Goal: Task Accomplishment & Management: Use online tool/utility

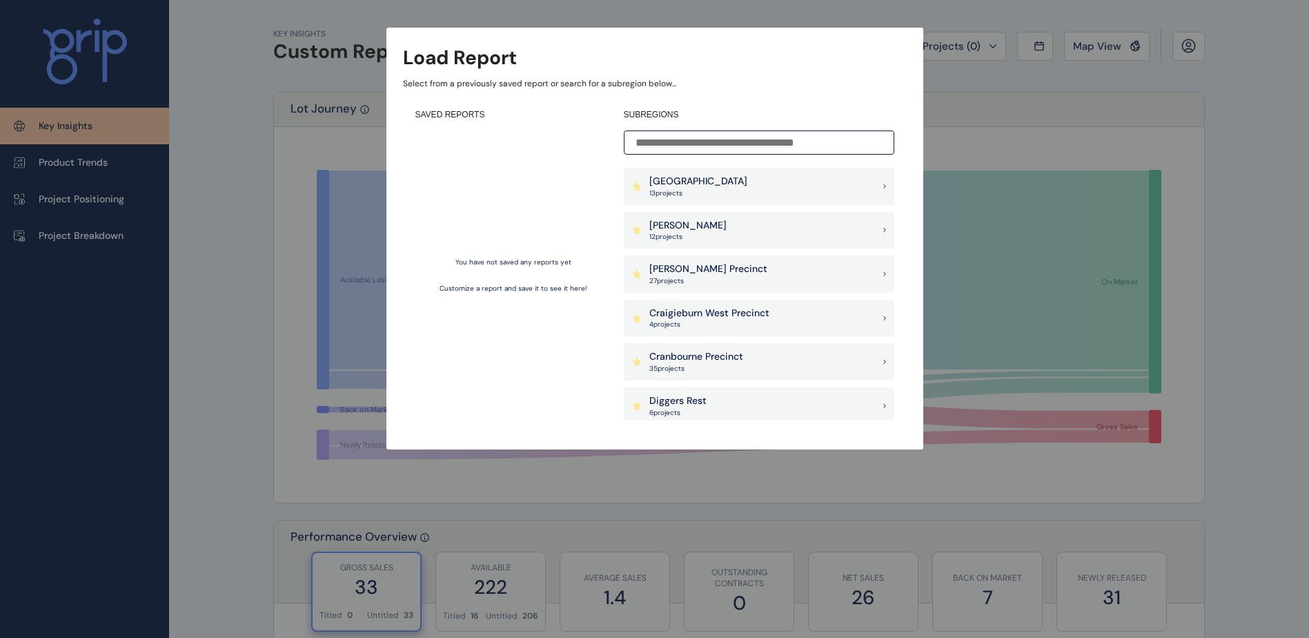
scroll to position [317, 0]
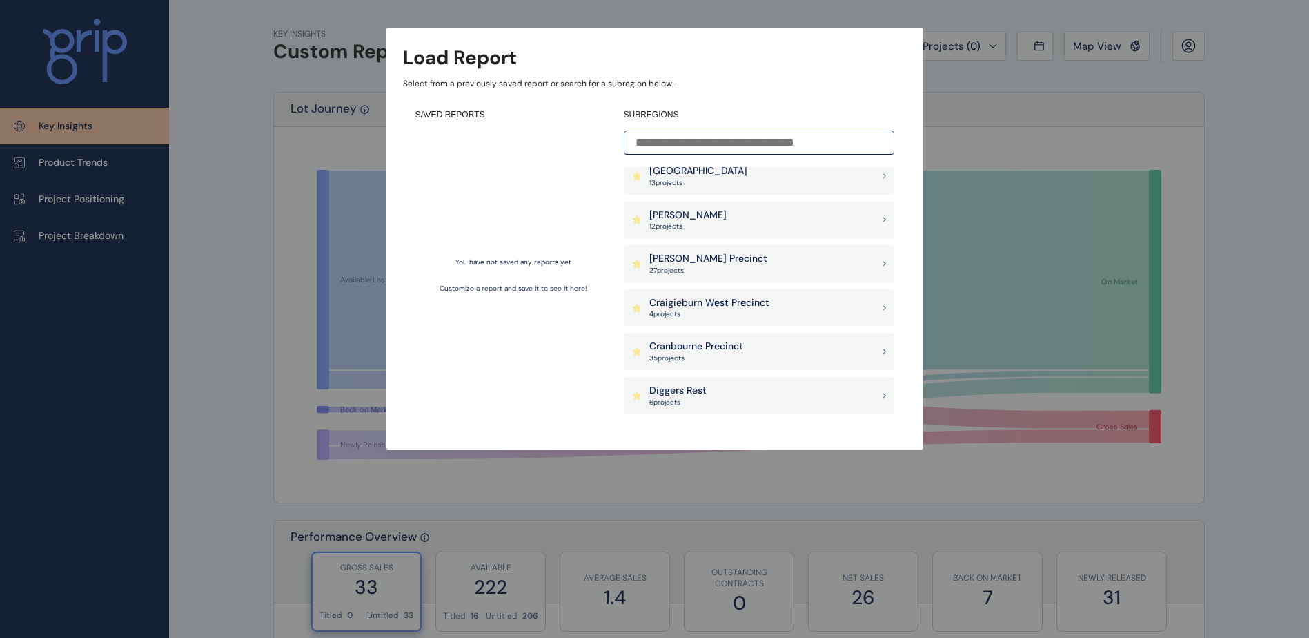
click at [1041, 82] on div "Load Report Select from a previously saved report or search for a subregion bel…" at bounding box center [654, 211] width 1309 height 422
click at [1112, 47] on div "Load Report Select from a previously saved report or search for a subregion bel…" at bounding box center [654, 211] width 1309 height 422
click at [752, 260] on div "Clyde Precinct 27 project s" at bounding box center [759, 263] width 271 height 37
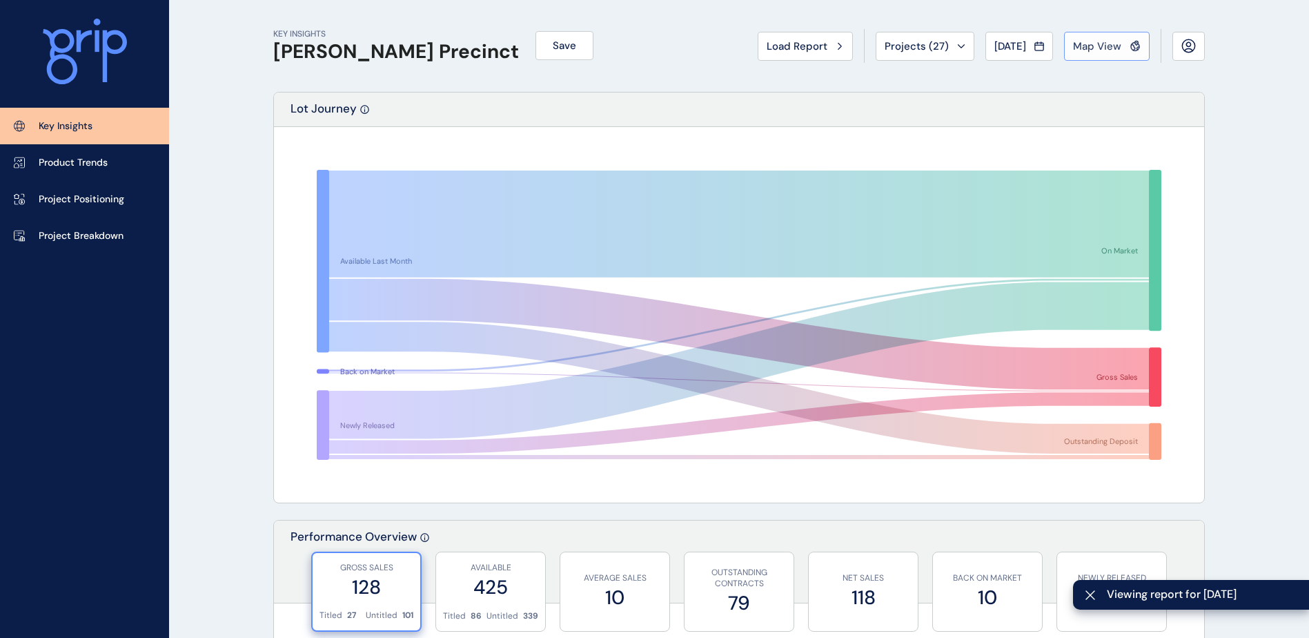
click at [1097, 44] on span "Map View" at bounding box center [1097, 46] width 48 height 14
click at [959, 48] on button "Projects ( 27 )" at bounding box center [925, 46] width 99 height 29
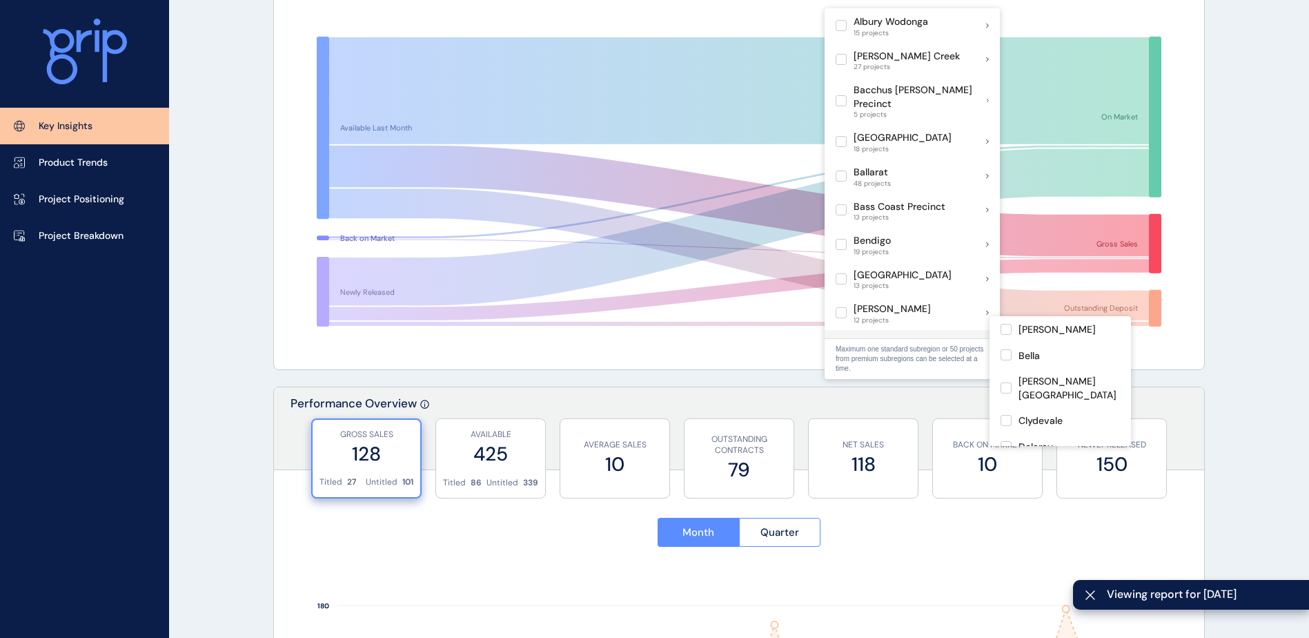
scroll to position [138, 0]
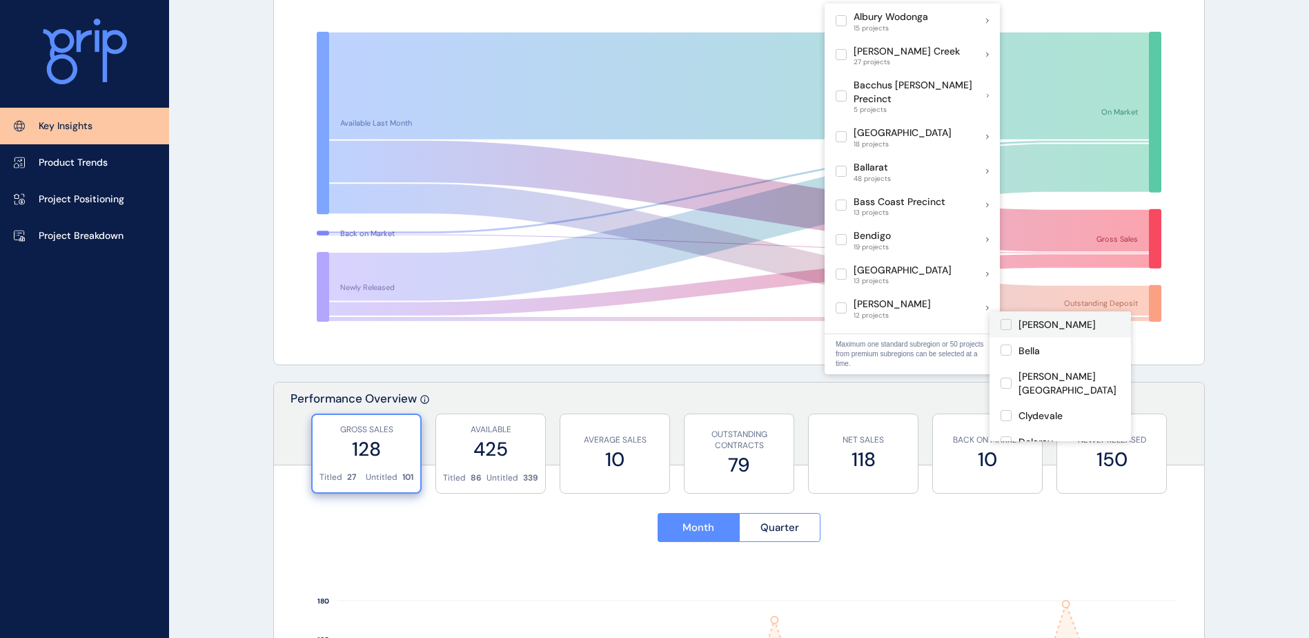
click at [1004, 321] on label at bounding box center [1006, 324] width 11 height 11
click at [1006, 351] on label at bounding box center [1006, 349] width 11 height 11
click at [1004, 378] on label at bounding box center [1006, 383] width 11 height 11
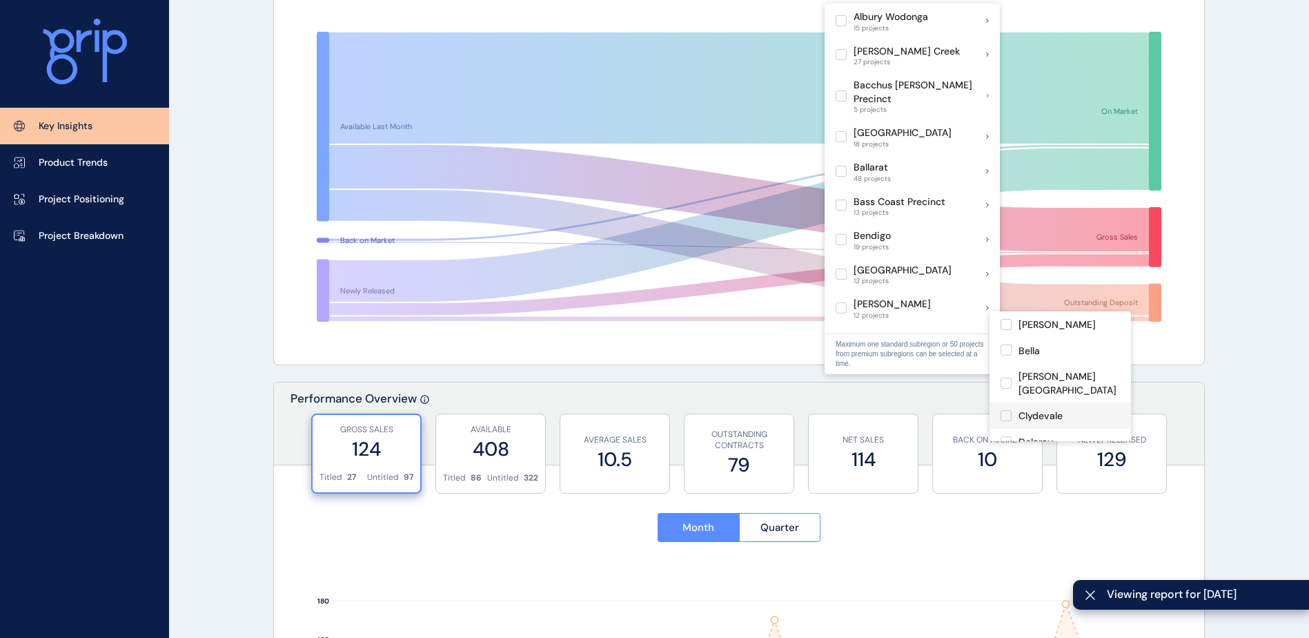
click at [1006, 410] on label at bounding box center [1006, 415] width 11 height 11
click at [1003, 367] on label at bounding box center [1006, 372] width 11 height 11
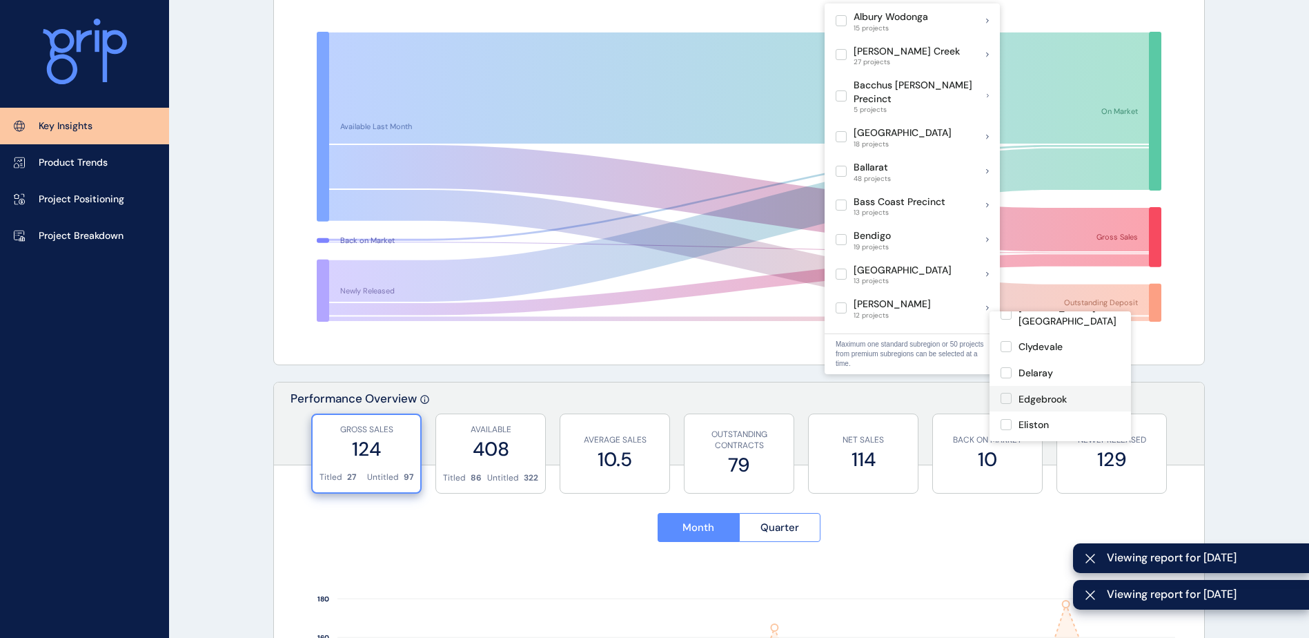
click at [1007, 393] on label at bounding box center [1006, 398] width 11 height 11
click at [1008, 419] on label at bounding box center [1006, 424] width 11 height 11
click at [1008, 359] on label at bounding box center [1006, 364] width 11 height 11
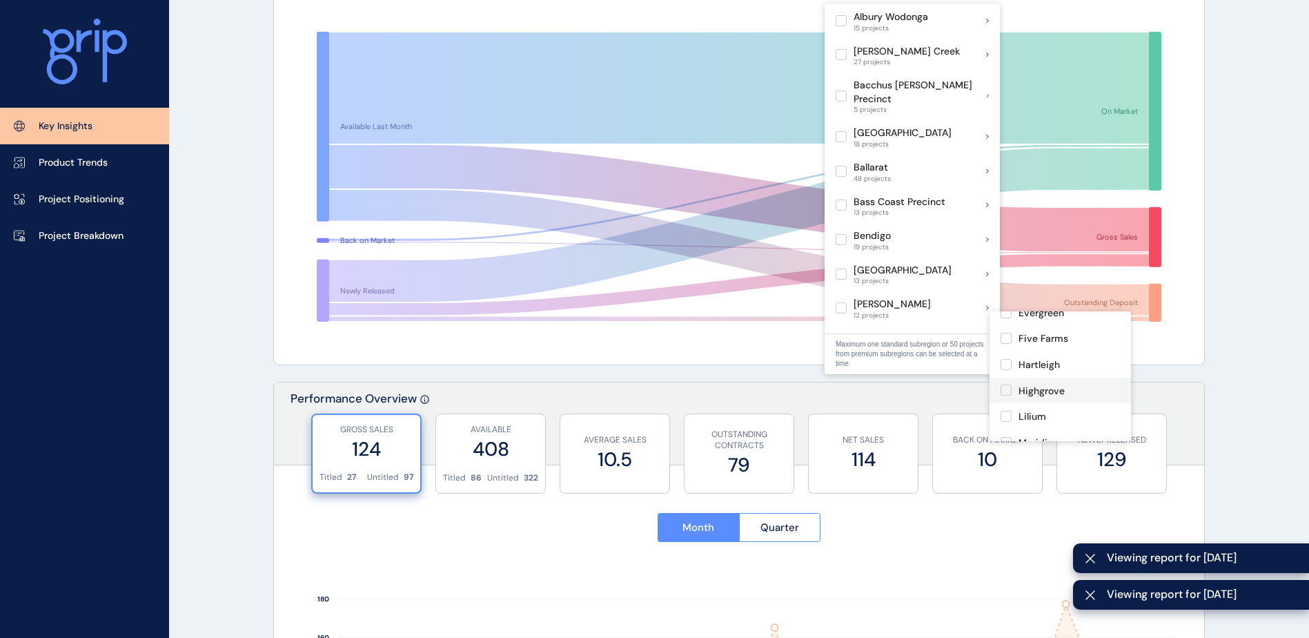
click at [1004, 384] on label at bounding box center [1006, 389] width 11 height 11
click at [1004, 411] on label at bounding box center [1006, 416] width 11 height 11
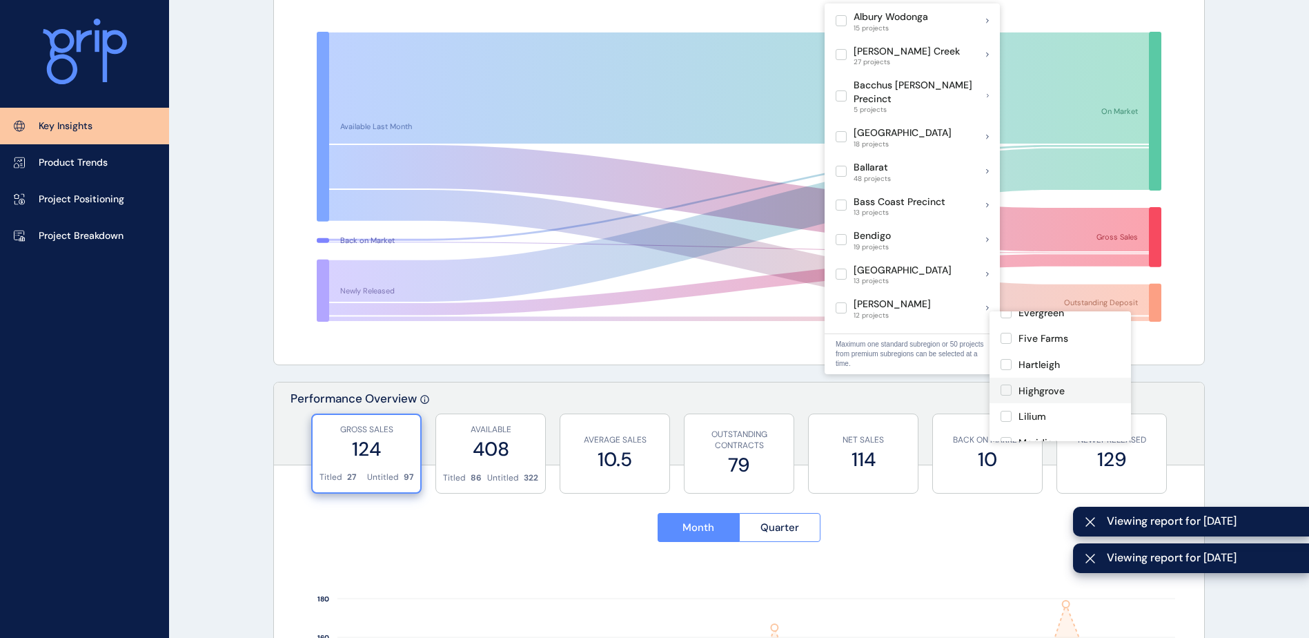
scroll to position [276, 0]
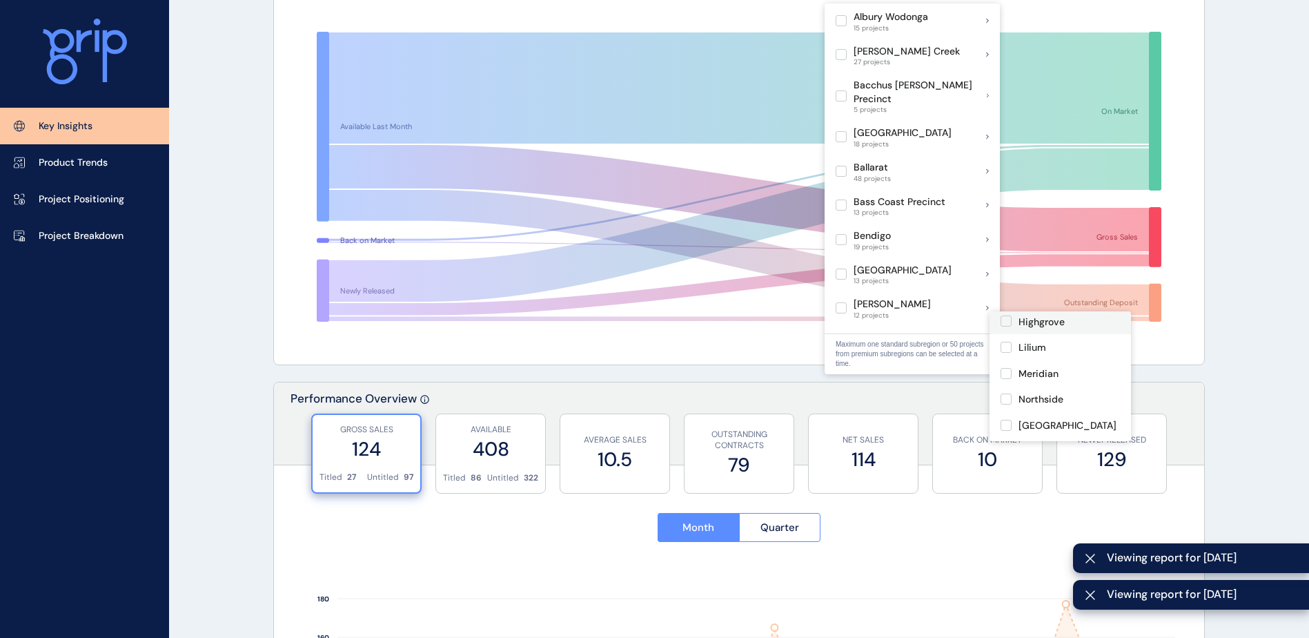
click at [1005, 393] on label at bounding box center [1006, 398] width 11 height 11
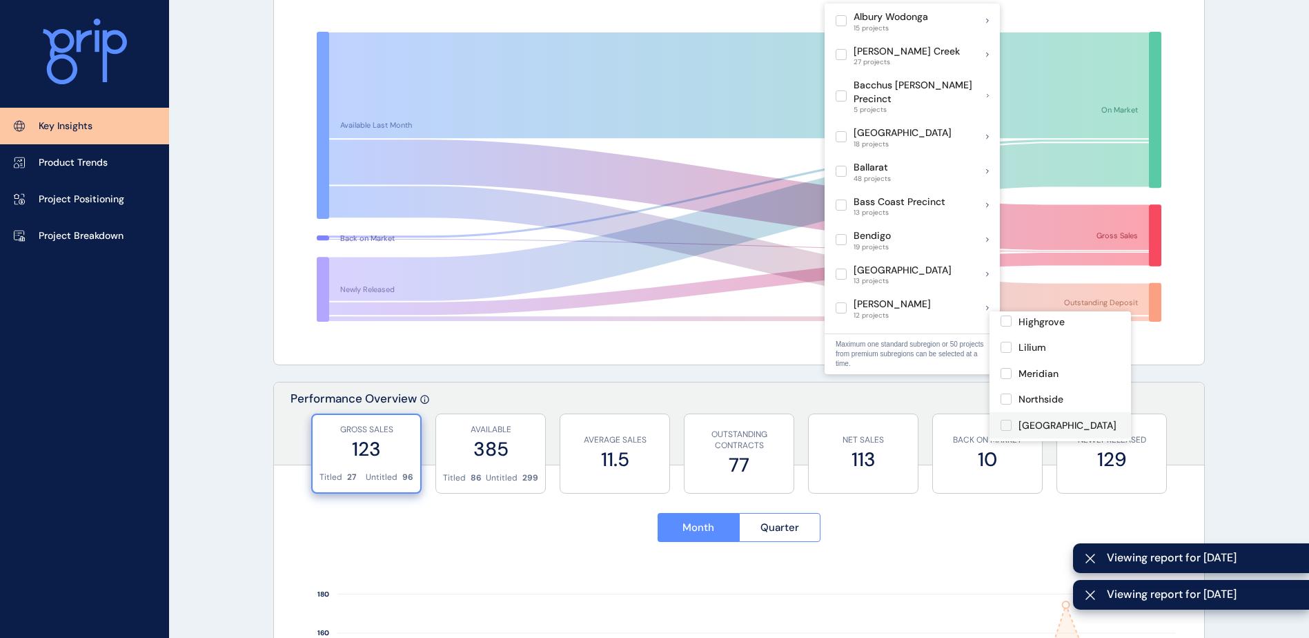
click at [1006, 420] on label at bounding box center [1006, 425] width 11 height 11
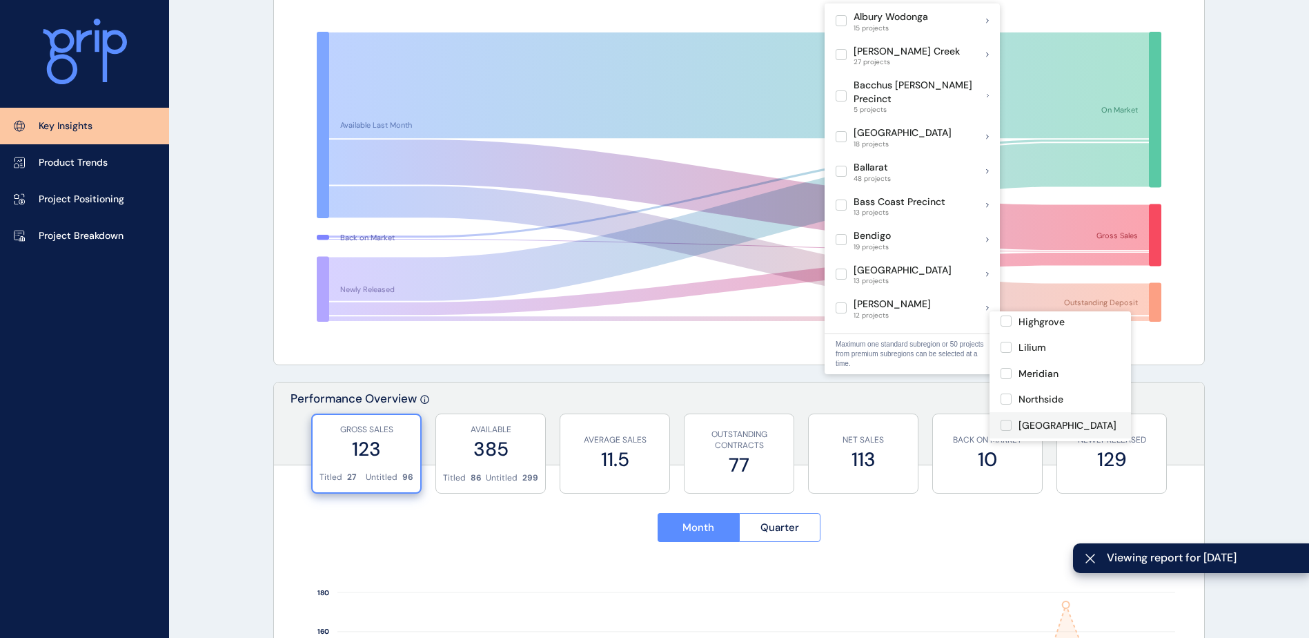
scroll to position [345, 0]
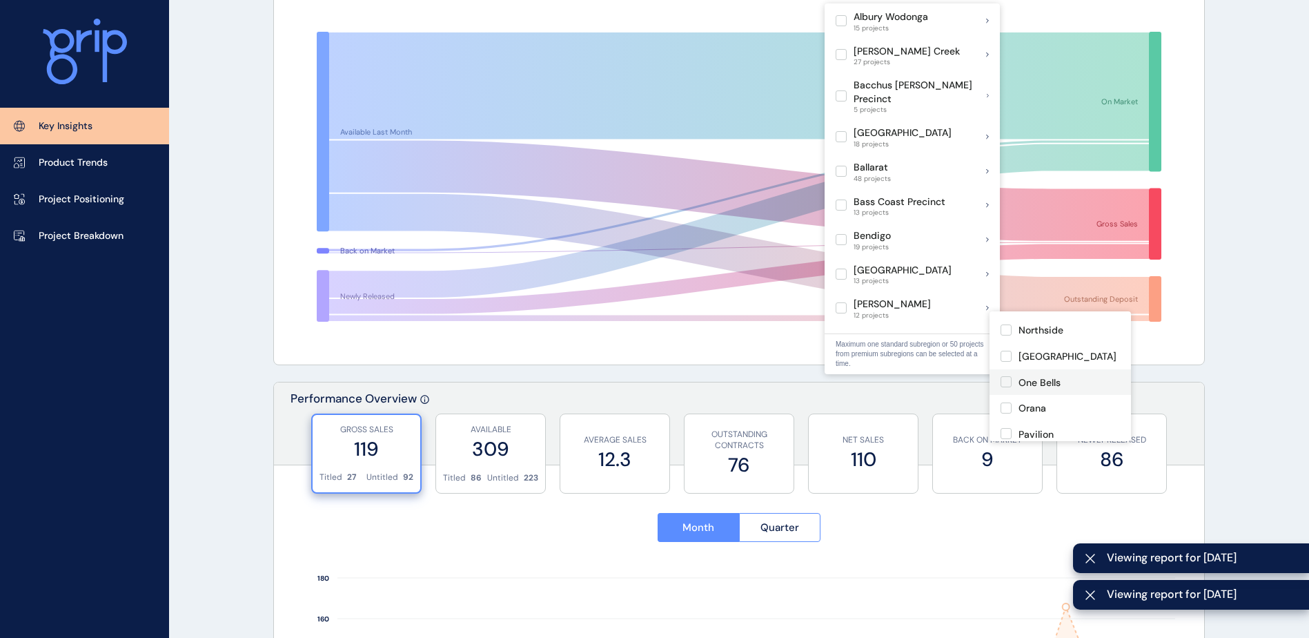
click at [1001, 376] on label at bounding box center [1006, 381] width 11 height 11
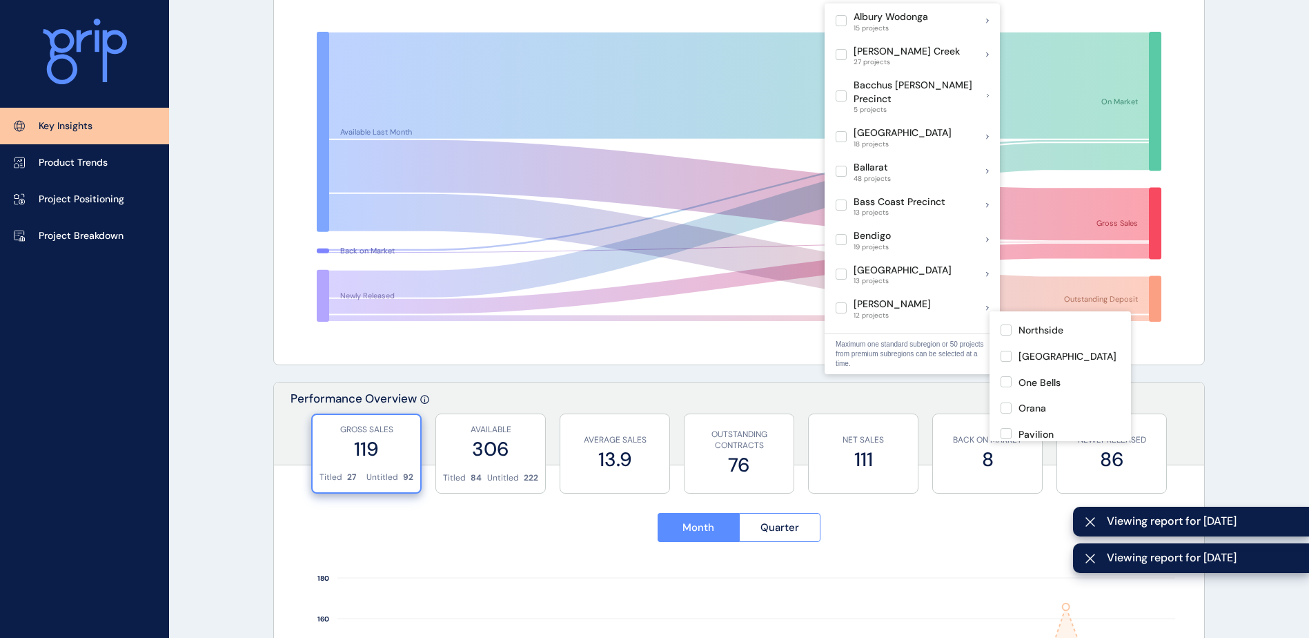
click at [1007, 454] on label at bounding box center [1006, 459] width 11 height 11
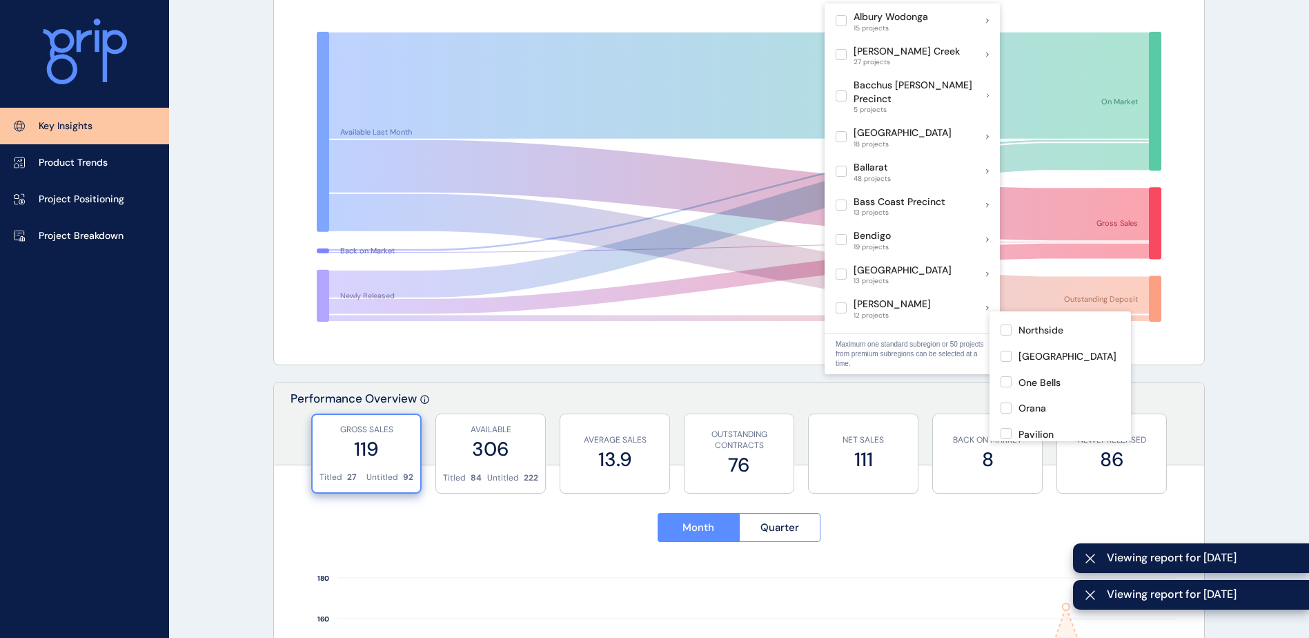
scroll to position [414, 0]
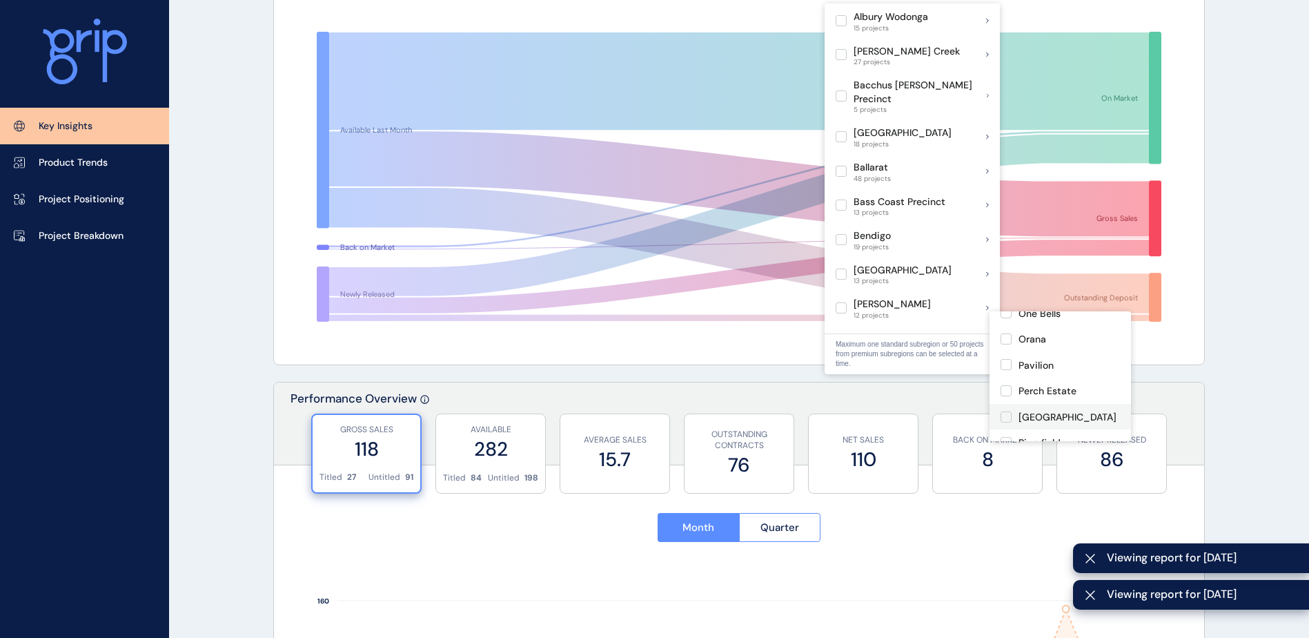
click at [1008, 411] on label at bounding box center [1006, 416] width 11 height 11
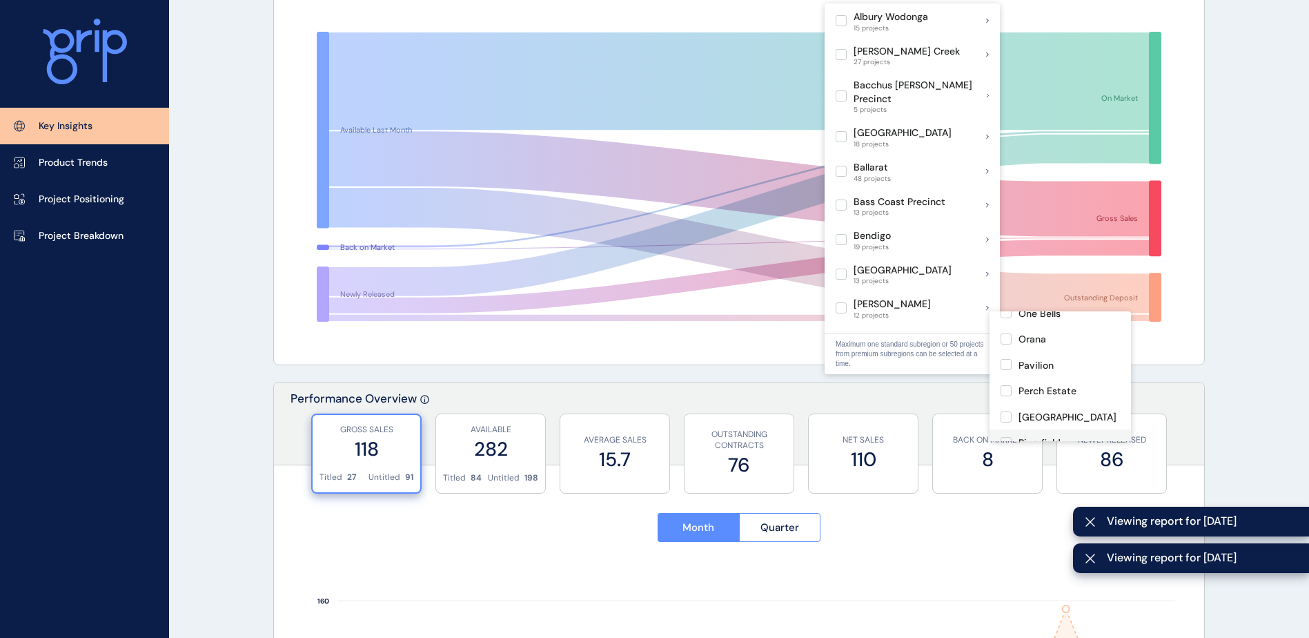
scroll to position [483, 0]
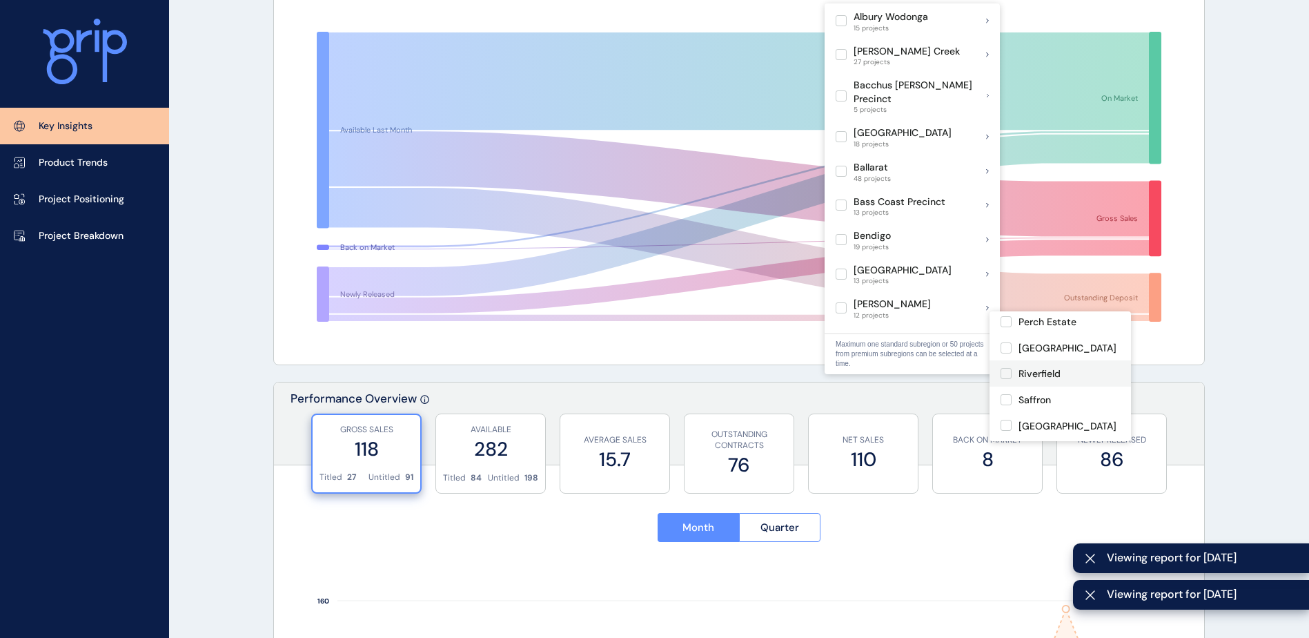
click at [1003, 368] on label at bounding box center [1006, 373] width 11 height 11
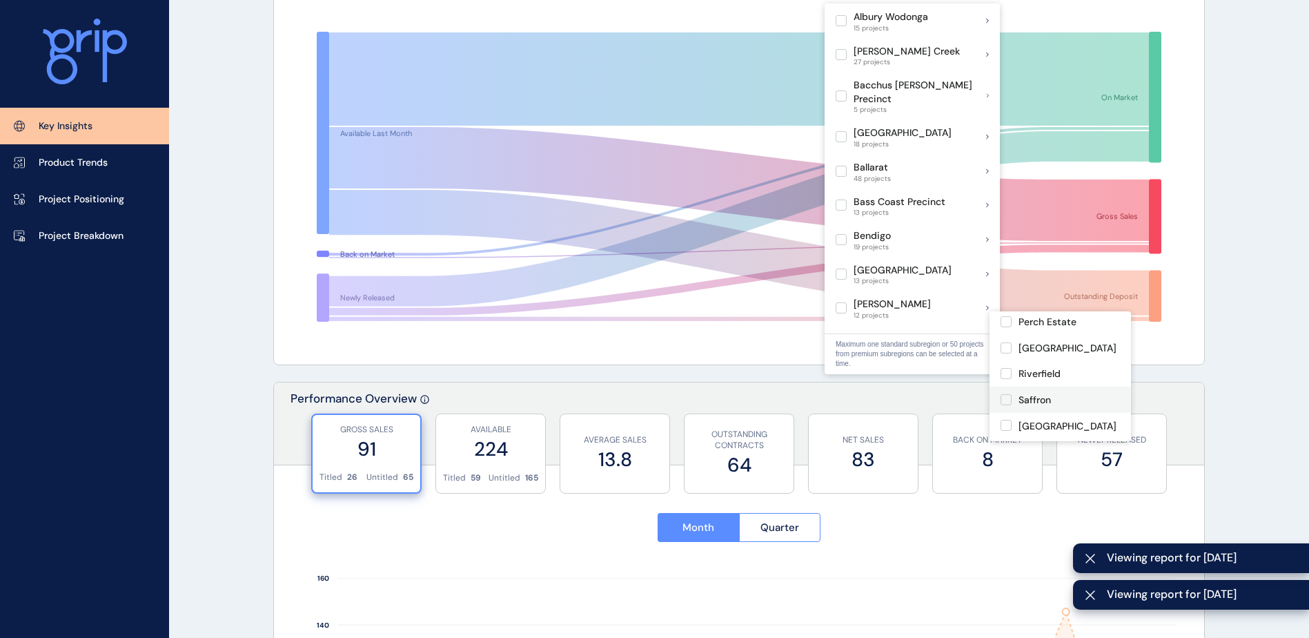
click at [1006, 394] on label at bounding box center [1006, 399] width 11 height 11
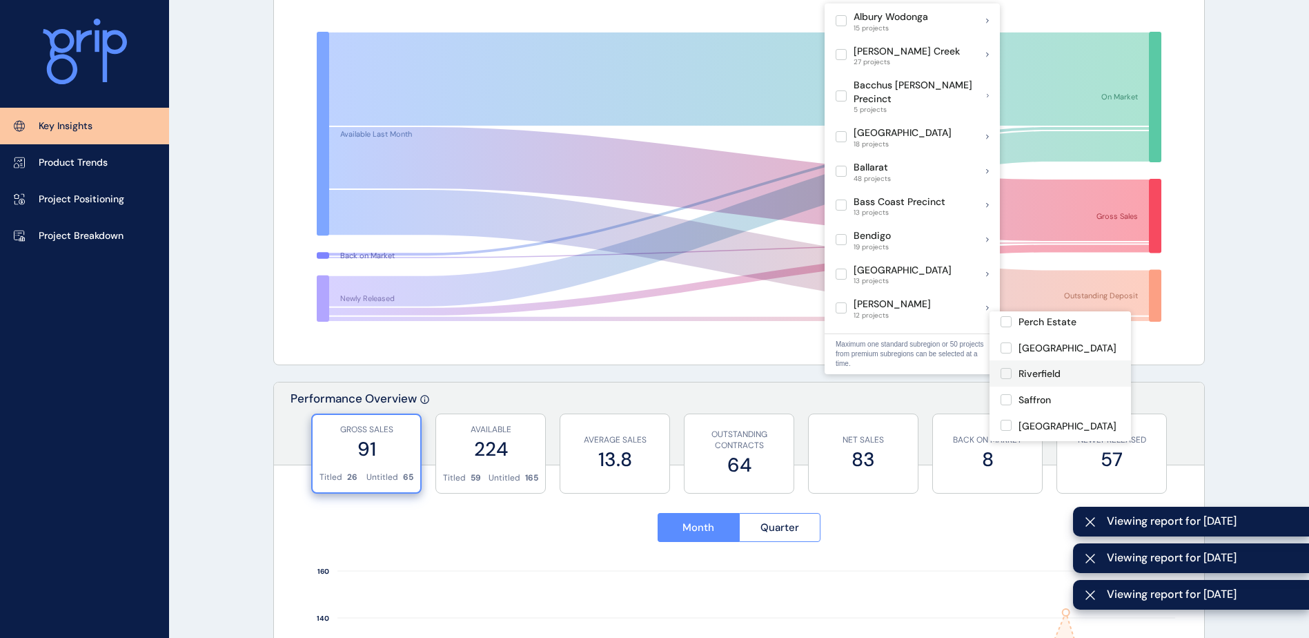
scroll to position [552, 0]
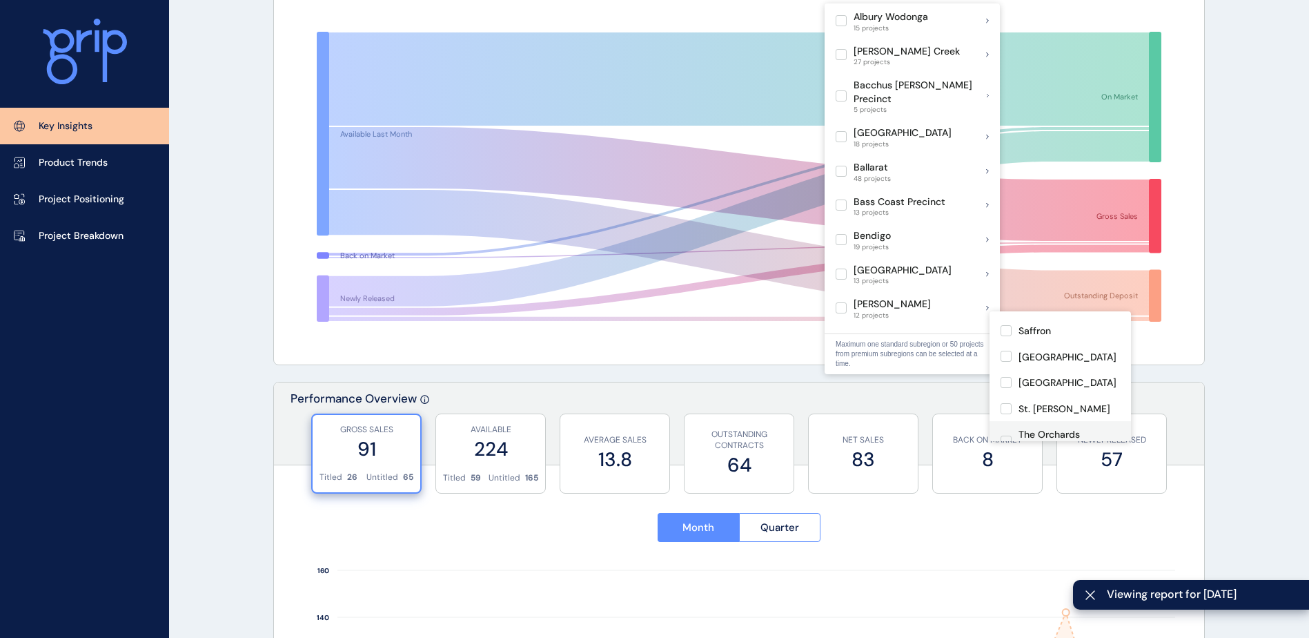
click at [1005, 435] on label at bounding box center [1006, 440] width 11 height 11
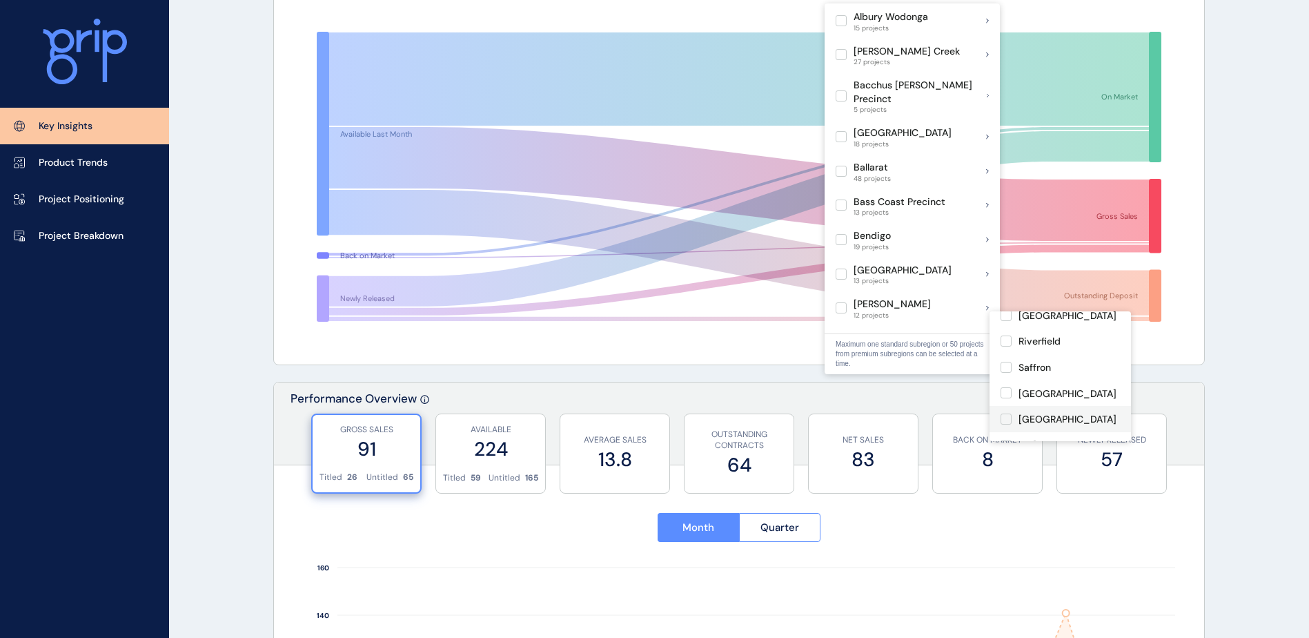
click at [1009, 413] on label at bounding box center [1006, 418] width 11 height 11
click at [1005, 440] on label at bounding box center [1006, 445] width 11 height 11
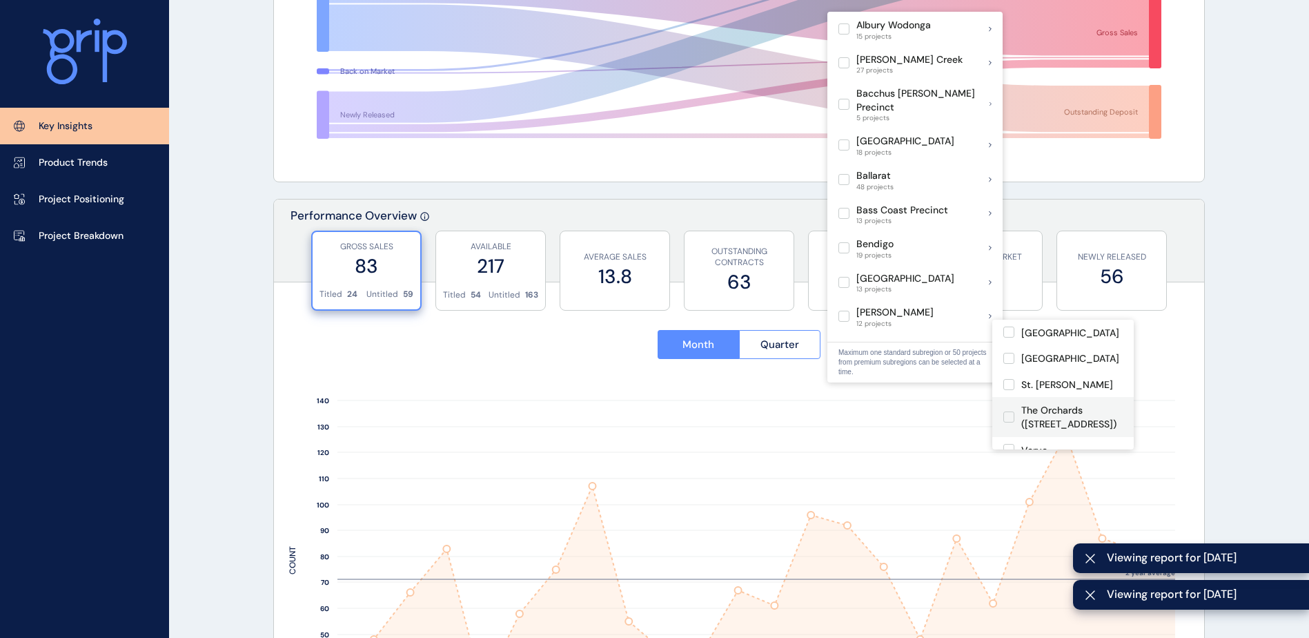
scroll to position [345, 0]
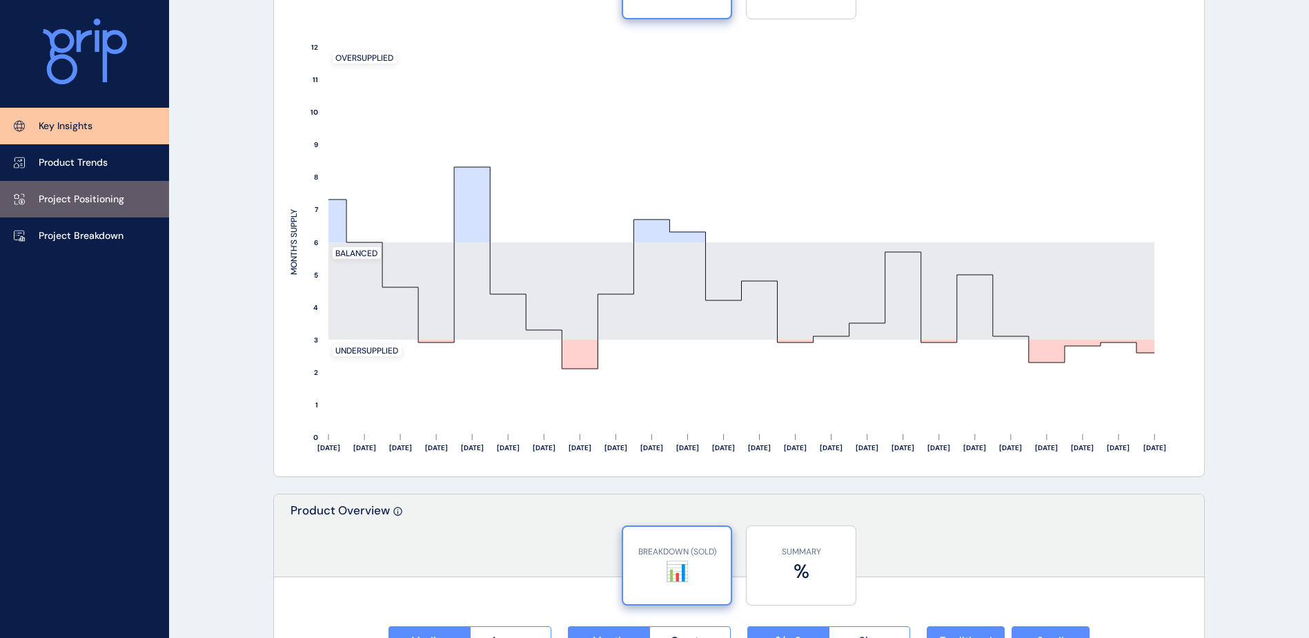
click at [84, 188] on link "Project Positioning" at bounding box center [84, 199] width 169 height 37
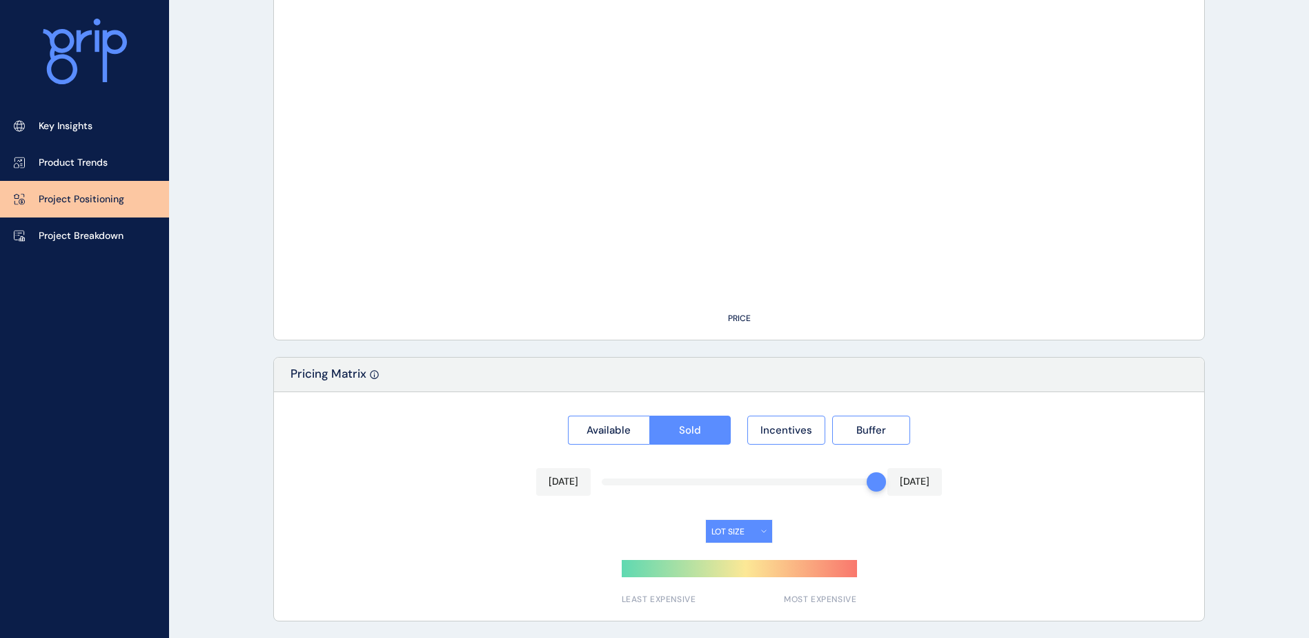
type input "********"
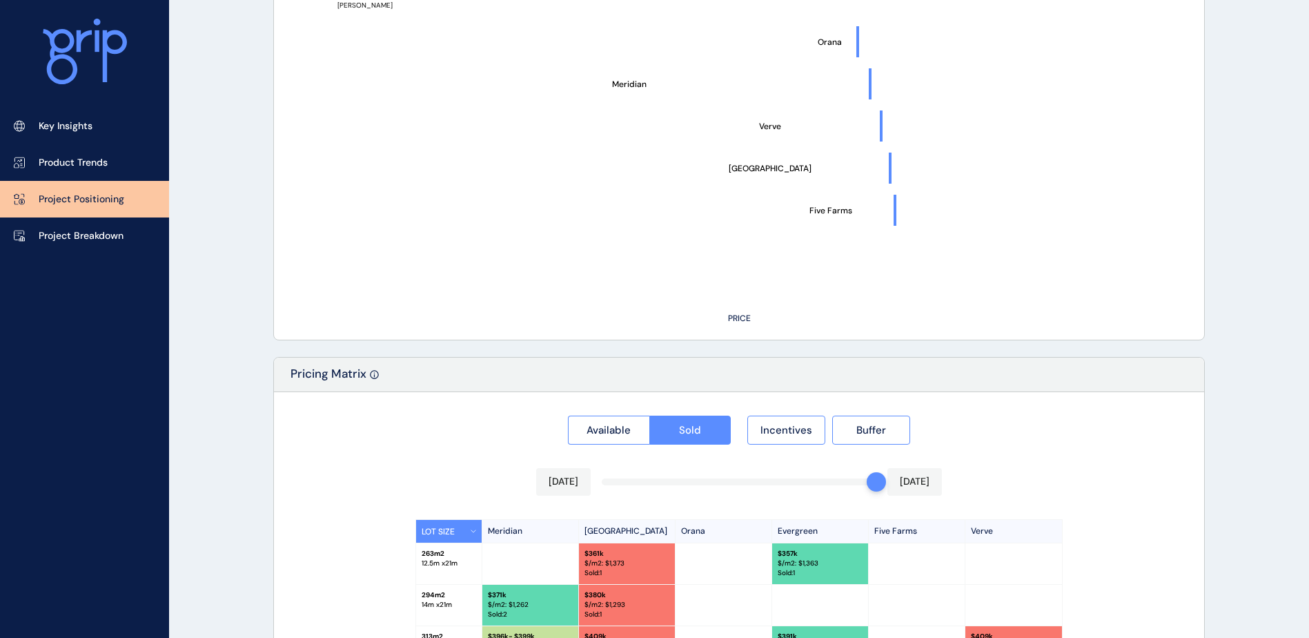
scroll to position [1242, 0]
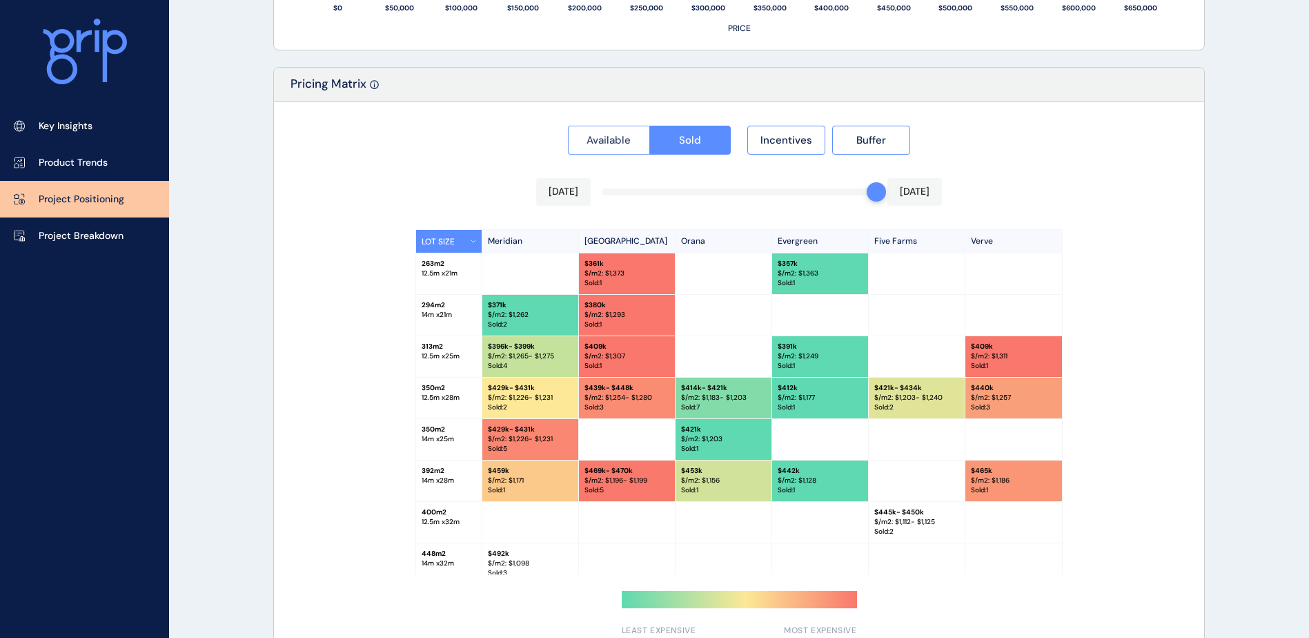
click at [605, 139] on span "Available" at bounding box center [609, 140] width 44 height 14
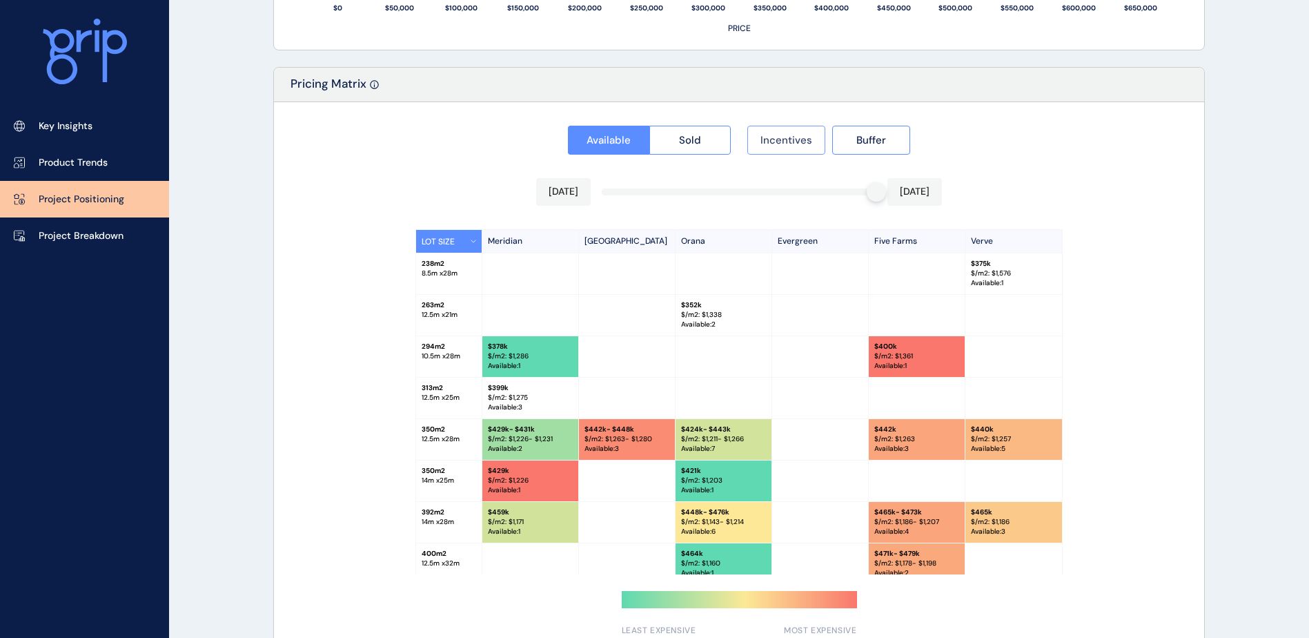
click at [791, 148] on button "Incentives" at bounding box center [786, 140] width 78 height 29
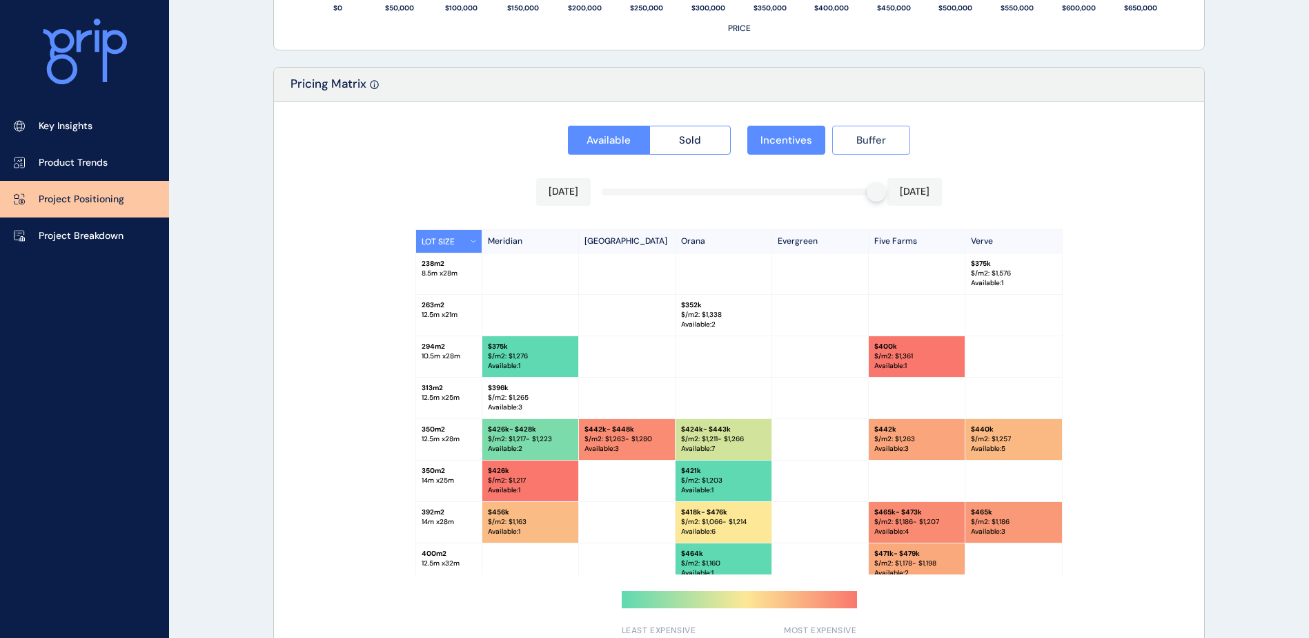
click at [859, 137] on button "Buffer" at bounding box center [871, 140] width 78 height 29
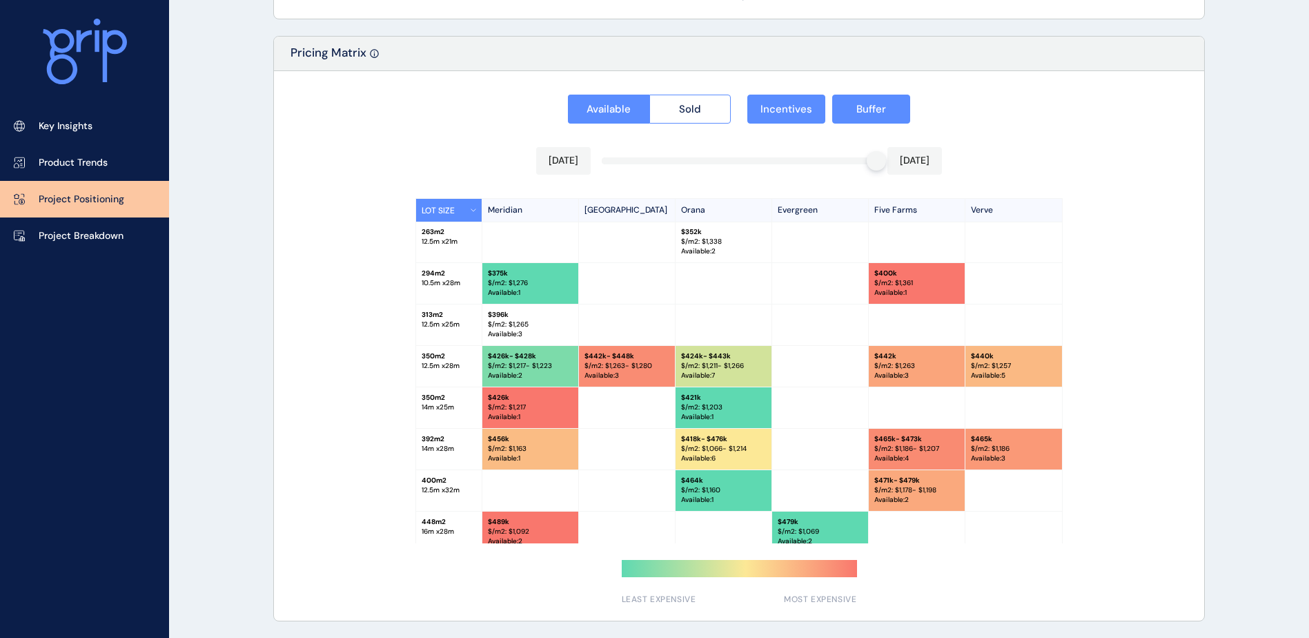
scroll to position [44, 0]
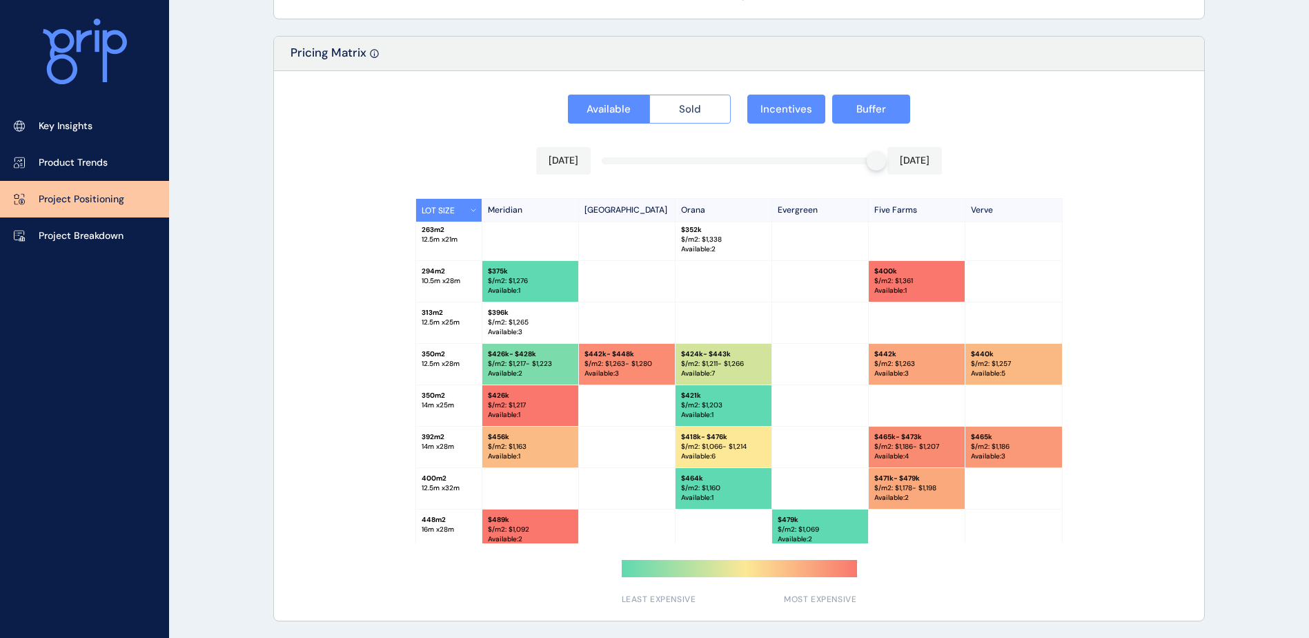
click at [705, 102] on button "Sold" at bounding box center [690, 109] width 82 height 29
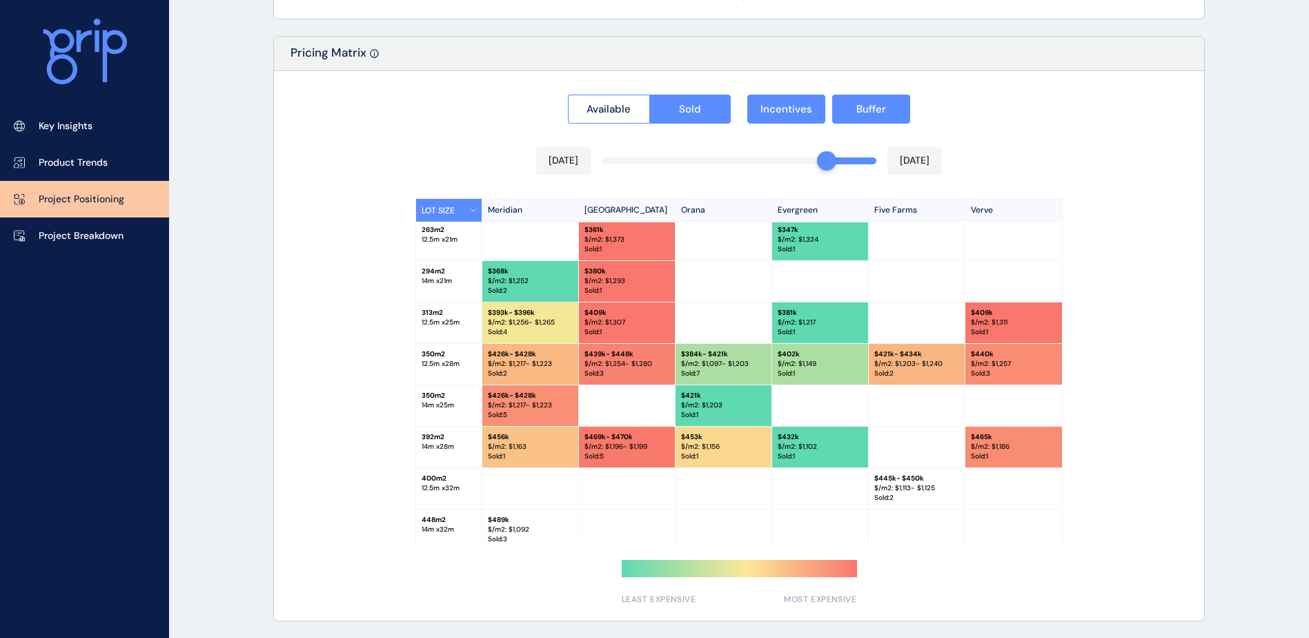
scroll to position [86, 0]
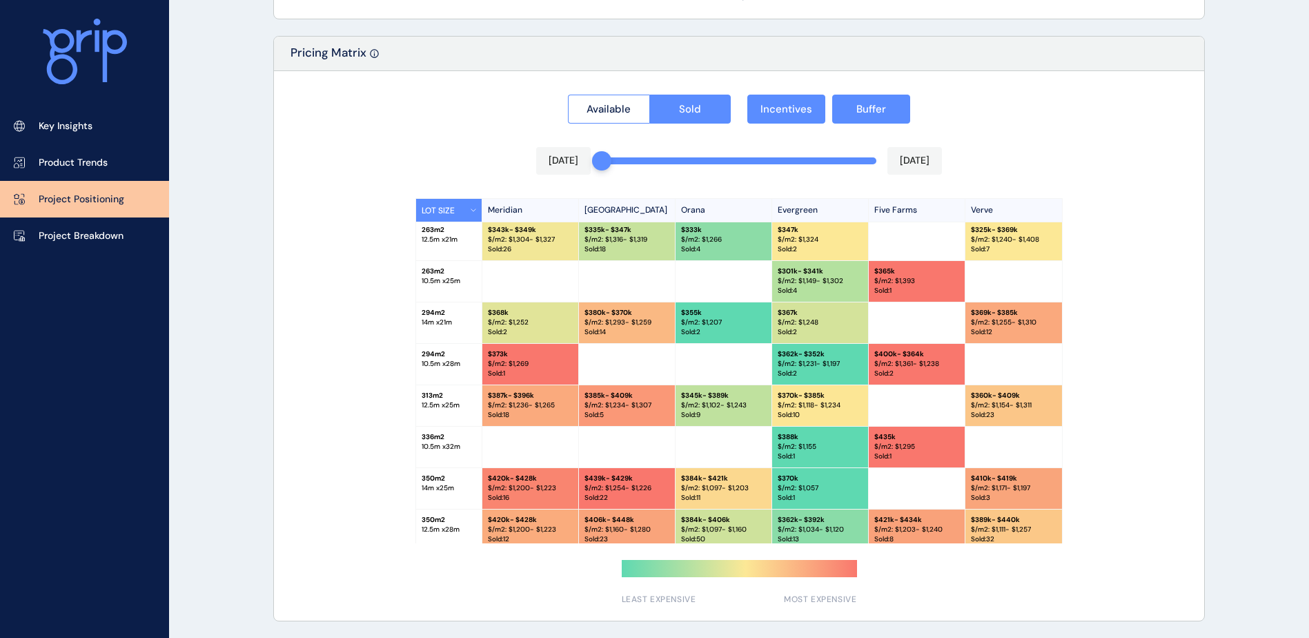
drag, startPoint x: 874, startPoint y: 164, endPoint x: 579, endPoint y: 160, distance: 294.7
click at [580, 161] on div "Sep 2024 Aug 2025" at bounding box center [739, 161] width 406 height 28
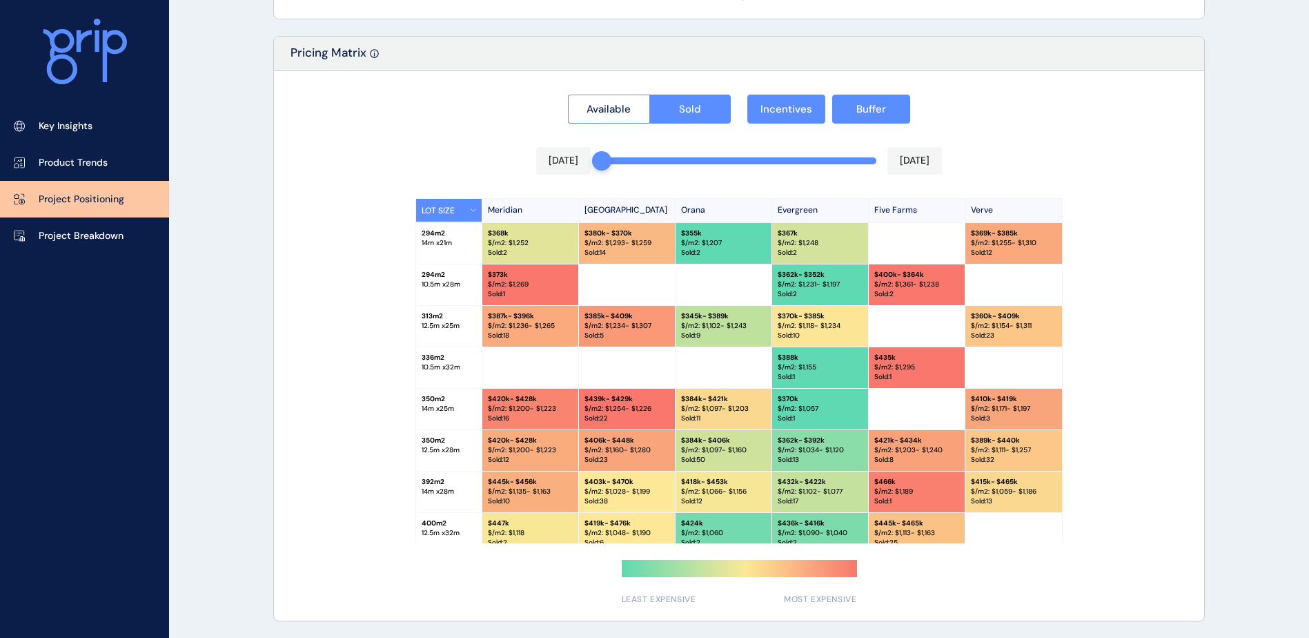
scroll to position [166, 0]
